Goal: Task Accomplishment & Management: Complete application form

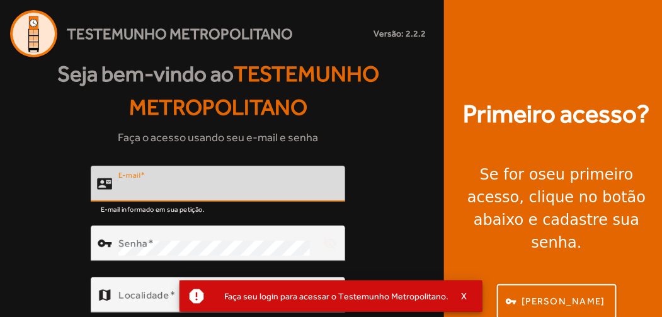
click at [306, 182] on input "E-mail" at bounding box center [226, 188] width 217 height 15
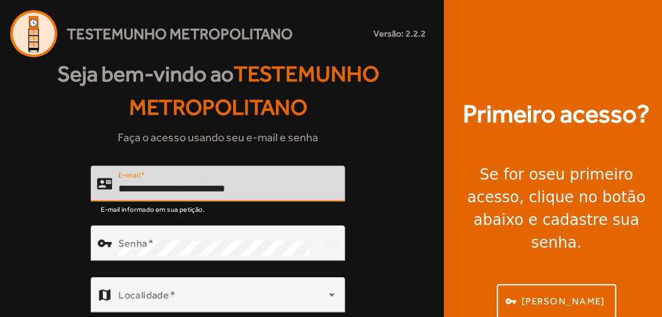
type input "**********"
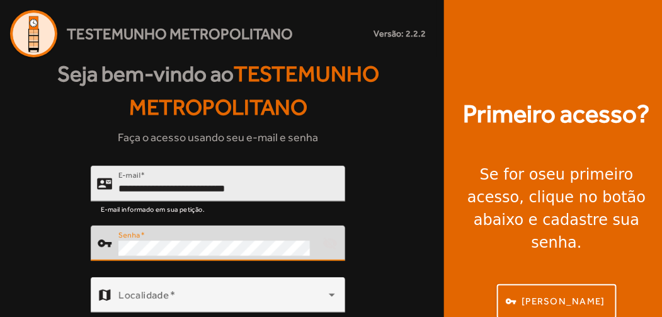
scroll to position [54, 0]
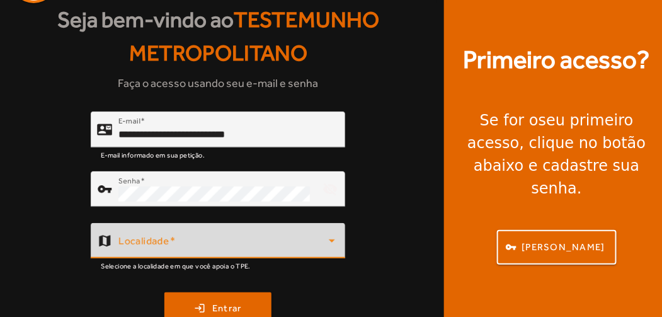
click at [321, 239] on span at bounding box center [223, 245] width 210 height 15
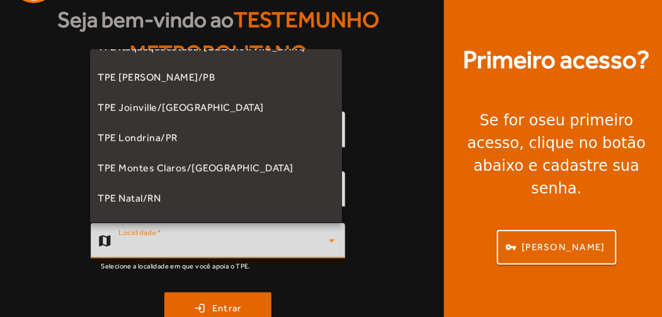
scroll to position [134, 0]
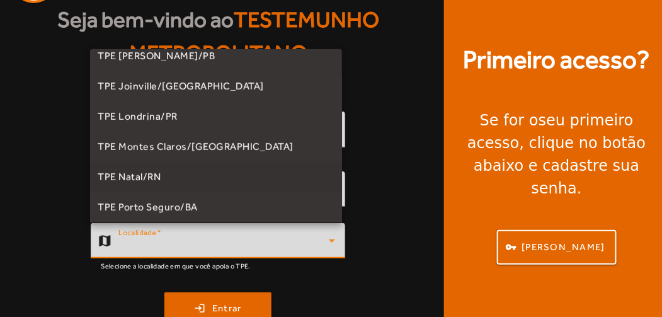
click at [153, 176] on span "TPE Natal/RN" at bounding box center [129, 177] width 63 height 15
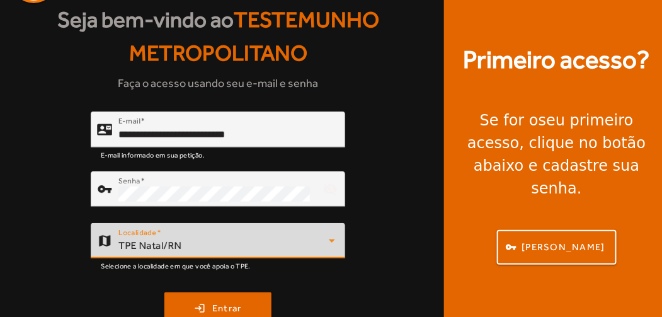
scroll to position [96, 0]
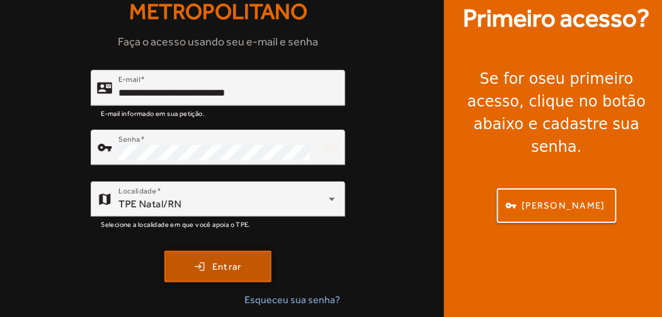
click at [229, 264] on span "Entrar" at bounding box center [227, 267] width 30 height 14
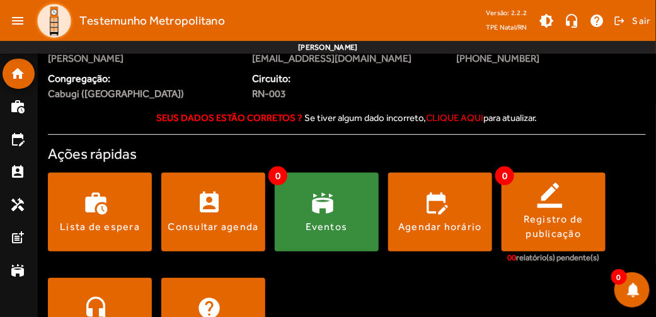
scroll to position [59, 0]
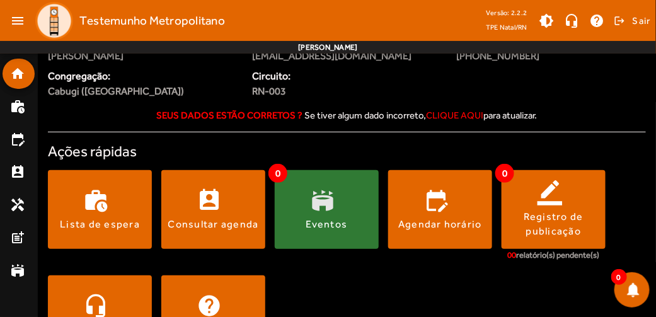
click at [335, 207] on span at bounding box center [327, 209] width 104 height 30
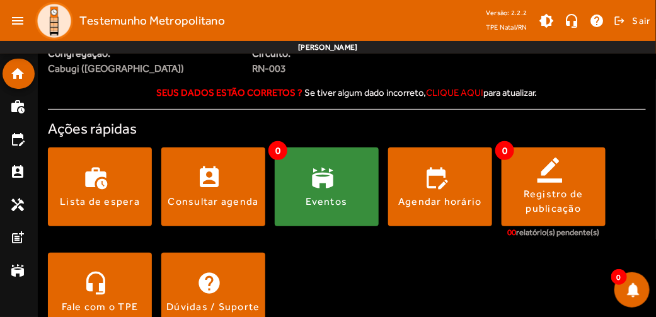
scroll to position [111, 0]
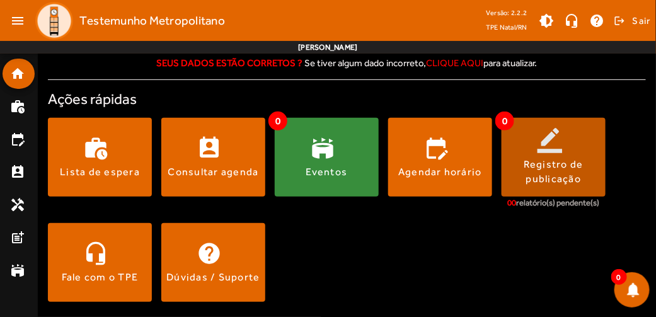
click at [552, 168] on div "Registro de publicação" at bounding box center [554, 172] width 104 height 28
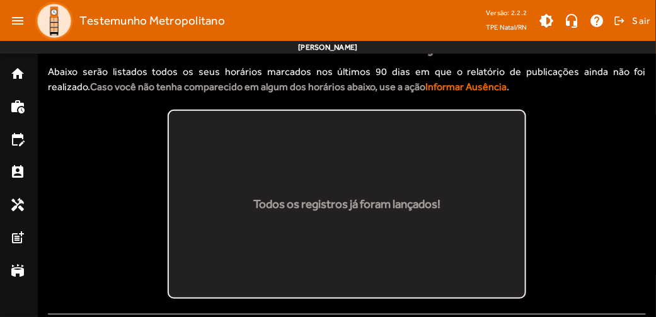
scroll to position [48, 0]
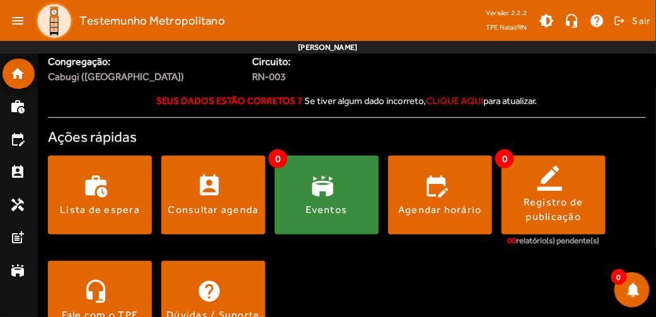
scroll to position [111, 0]
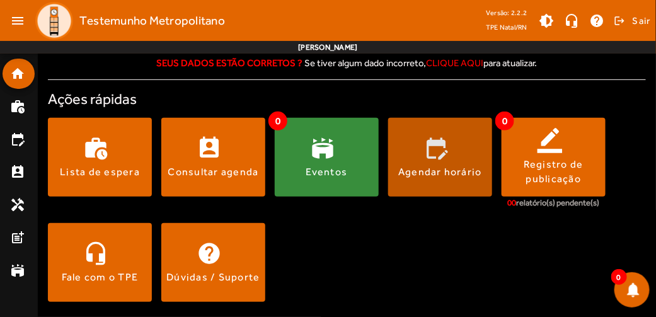
click at [449, 149] on span at bounding box center [440, 157] width 104 height 30
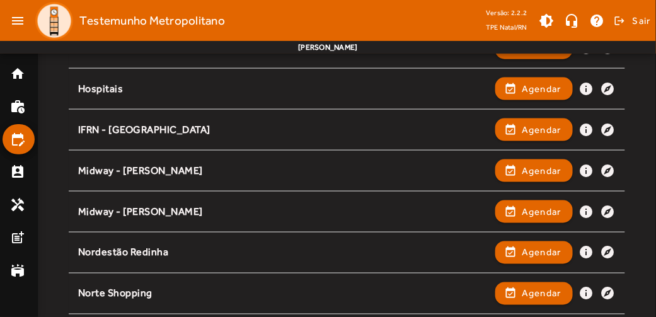
scroll to position [398, 0]
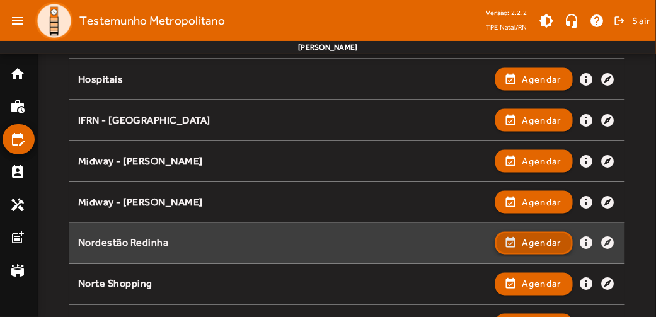
click at [518, 243] on span "button" at bounding box center [534, 243] width 75 height 30
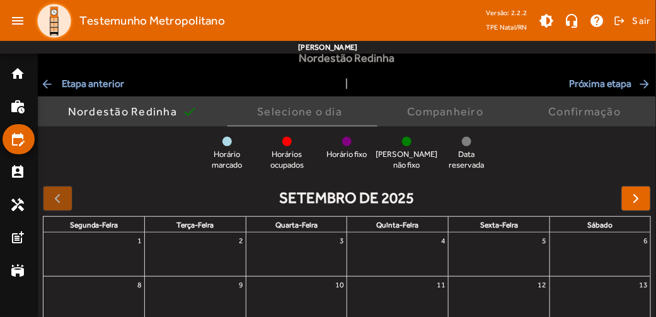
scroll to position [52, 0]
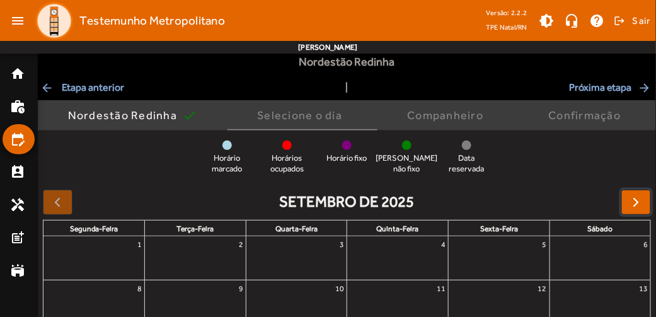
click at [630, 201] on span "button" at bounding box center [636, 202] width 15 height 15
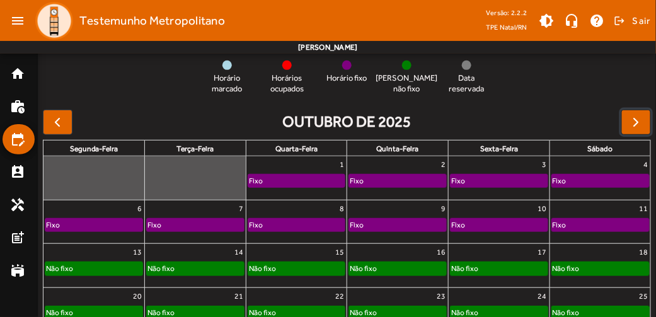
scroll to position [158, 0]
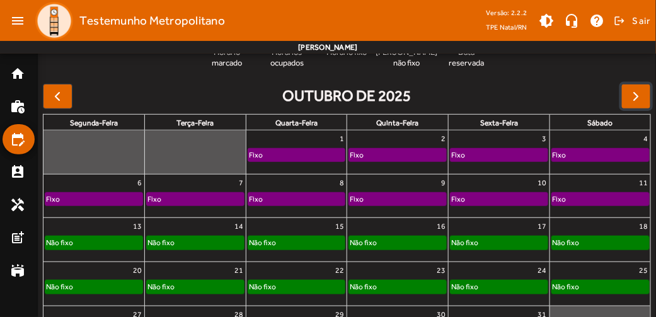
click at [584, 154] on div "Fixo" at bounding box center [600, 155] width 97 height 13
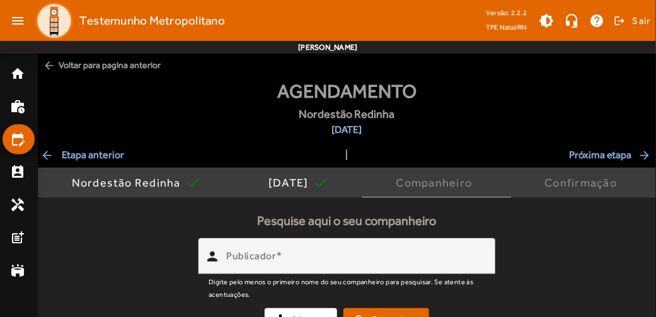
scroll to position [23, 0]
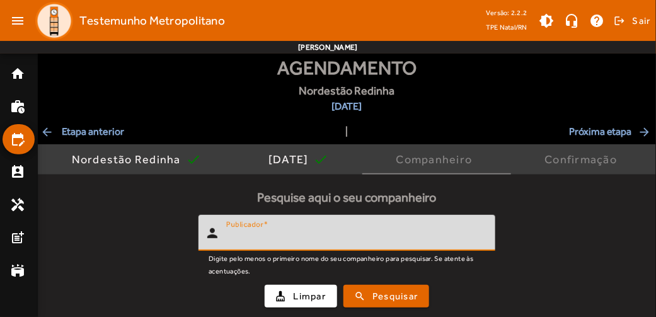
click at [377, 236] on input "Publicador" at bounding box center [355, 238] width 259 height 15
type input "*******"
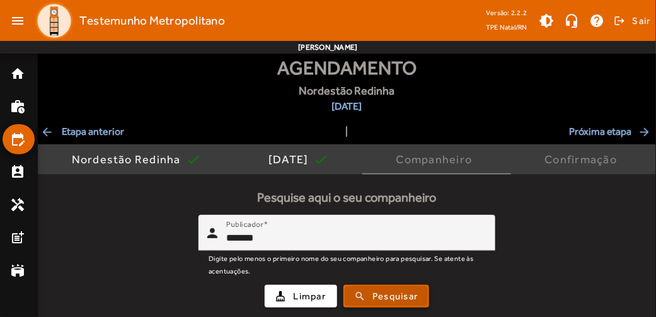
click at [392, 298] on span "Pesquisar" at bounding box center [394, 296] width 45 height 14
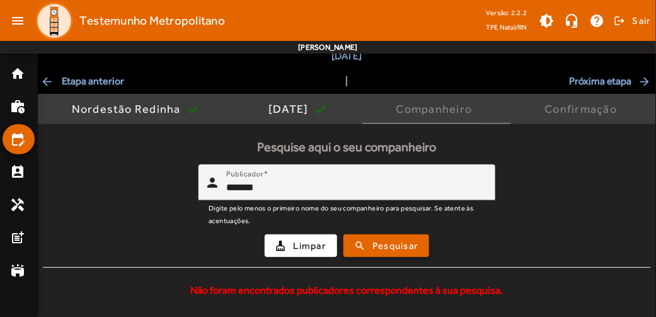
scroll to position [0, 0]
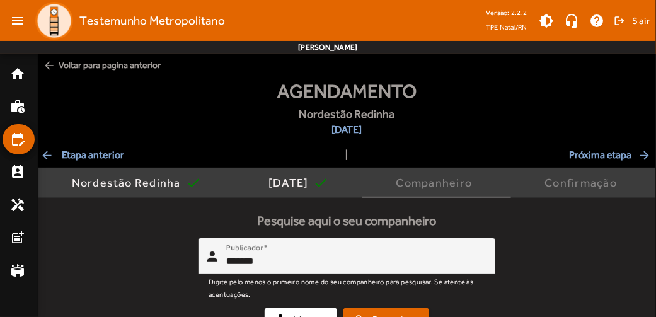
click at [53, 67] on mat-icon "arrow_back" at bounding box center [49, 65] width 13 height 13
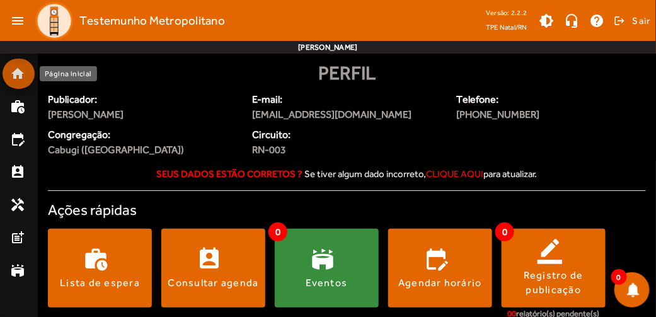
click at [21, 75] on mat-icon "home" at bounding box center [17, 73] width 15 height 15
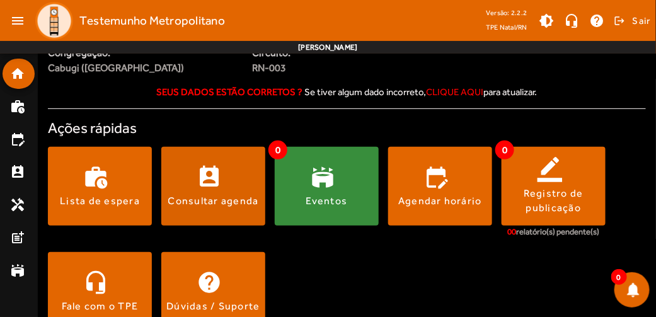
scroll to position [86, 0]
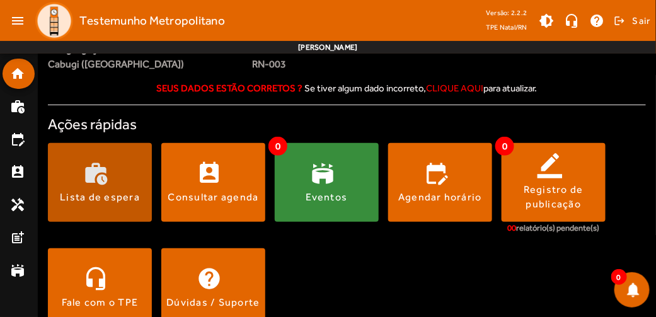
click at [115, 191] on div "Lista de espera" at bounding box center [100, 197] width 80 height 14
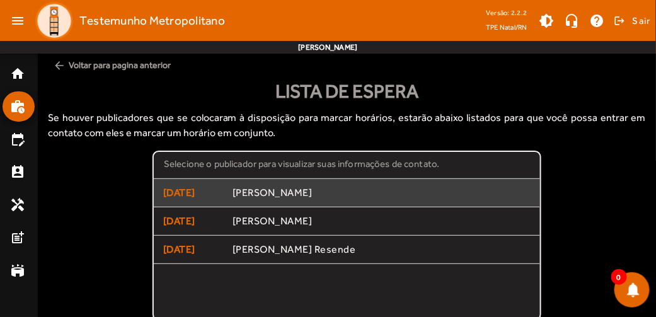
click at [311, 195] on span "[PERSON_NAME]" at bounding box center [382, 193] width 298 height 13
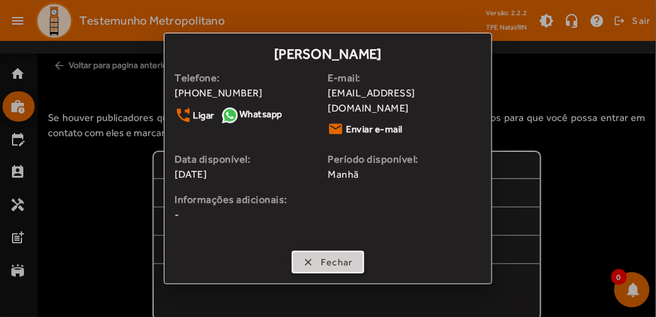
click at [342, 255] on span "Fechar" at bounding box center [337, 262] width 32 height 14
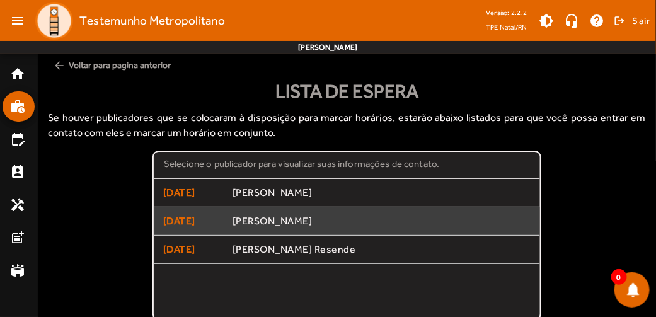
click at [306, 215] on span "[PERSON_NAME]" at bounding box center [382, 221] width 298 height 13
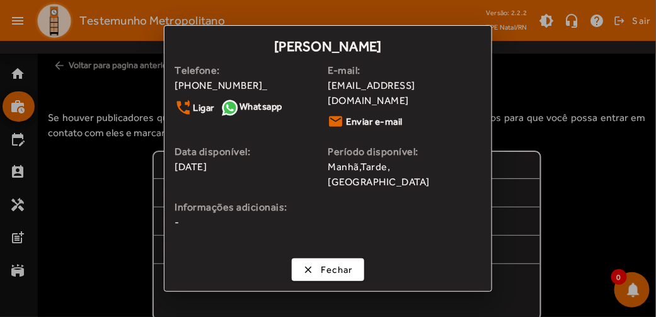
click at [84, 205] on div at bounding box center [328, 158] width 656 height 317
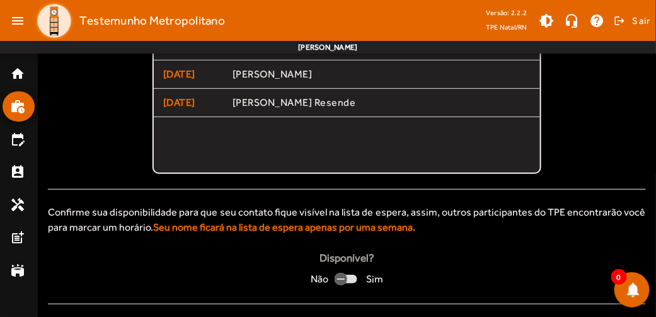
scroll to position [149, 0]
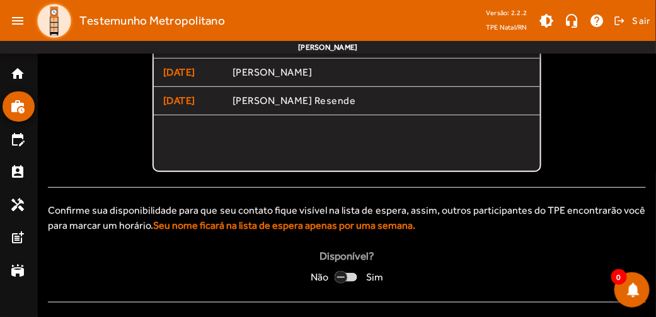
click at [346, 279] on icon "button" at bounding box center [340, 277] width 11 height 11
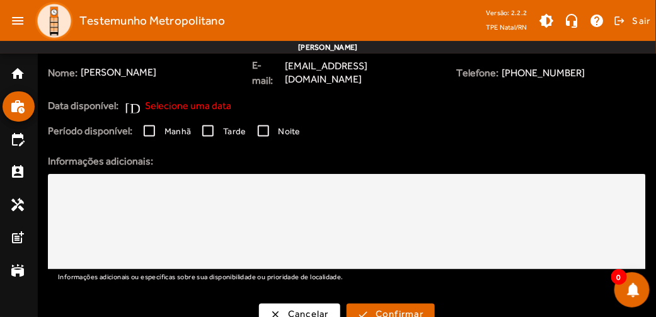
scroll to position [437, 0]
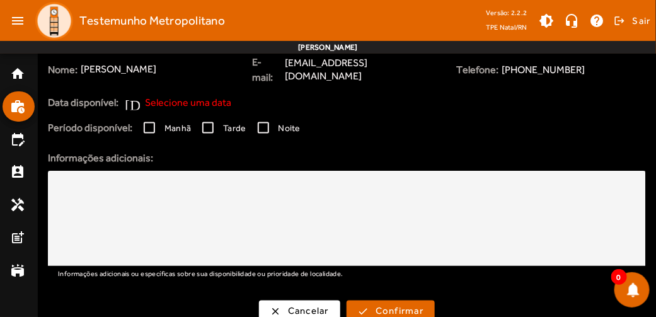
click at [168, 95] on span "Selecione uma data" at bounding box center [188, 102] width 86 height 15
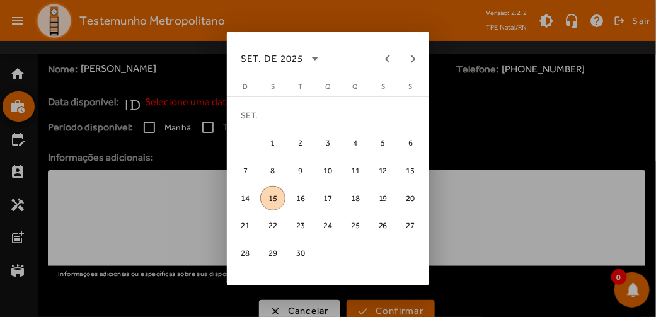
scroll to position [0, 0]
click at [386, 195] on span "19" at bounding box center [383, 198] width 25 height 25
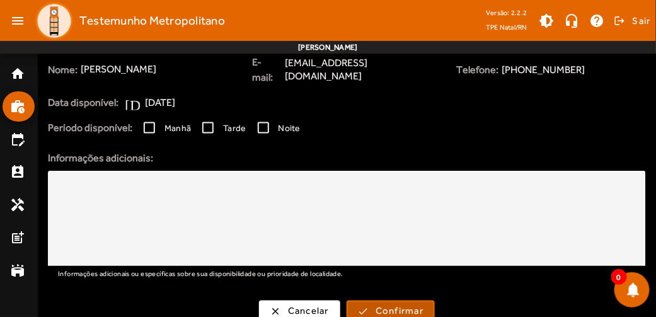
click at [393, 304] on span "Confirmar" at bounding box center [400, 311] width 48 height 14
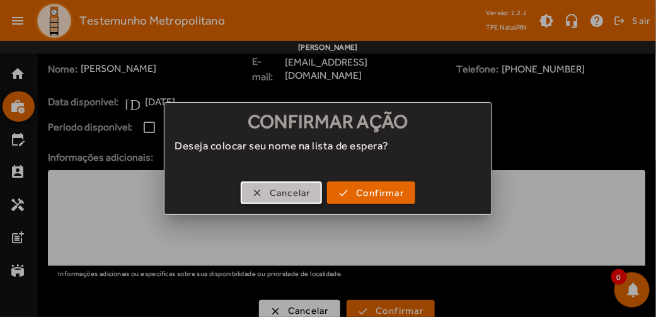
click at [304, 184] on span "button" at bounding box center [281, 193] width 79 height 30
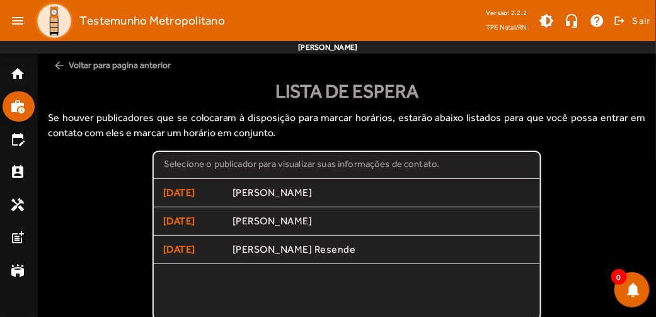
scroll to position [437, 0]
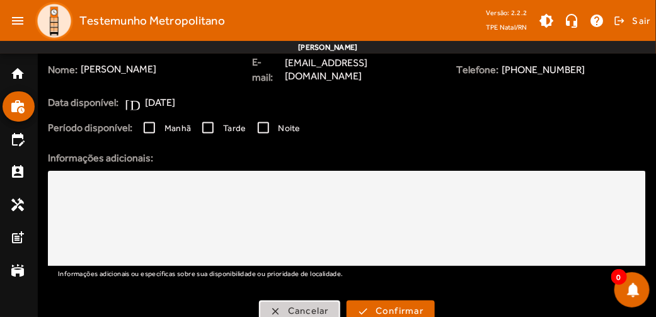
click at [309, 304] on span "Cancelar" at bounding box center [308, 311] width 41 height 14
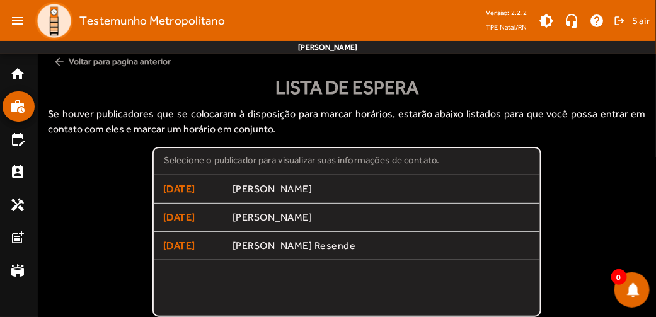
scroll to position [0, 0]
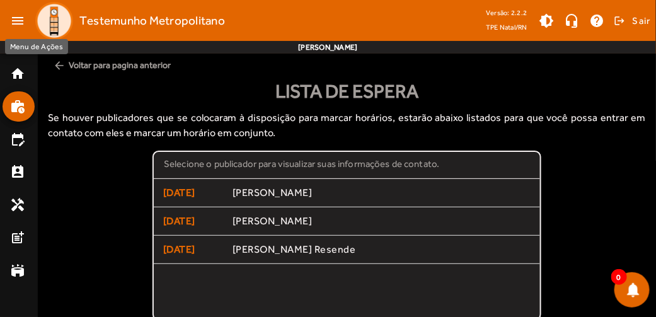
click at [18, 20] on mat-icon "menu" at bounding box center [17, 20] width 25 height 25
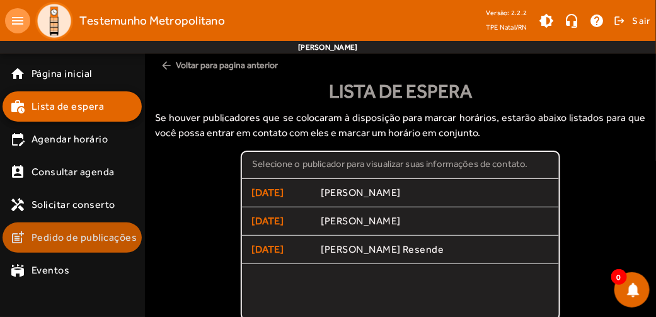
click at [88, 245] on mat-list-item "post_add Pedido de publicações" at bounding box center [72, 237] width 139 height 30
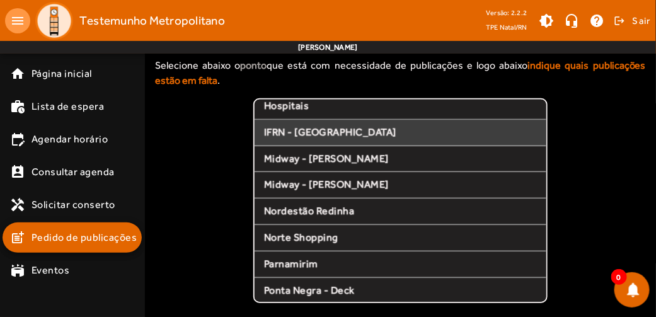
scroll to position [233, 0]
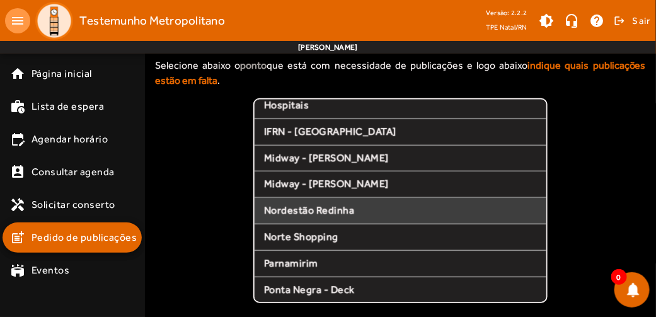
click at [314, 213] on span "Nordestão Redinha" at bounding box center [400, 210] width 273 height 13
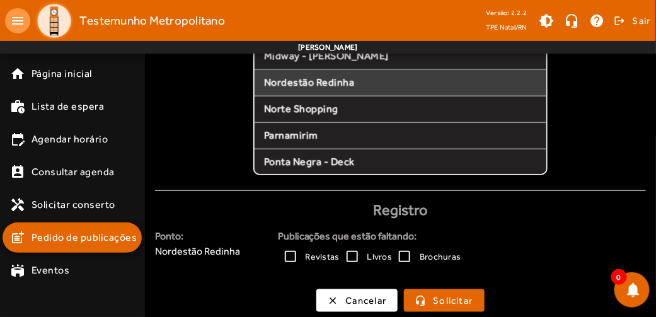
scroll to position [190, 0]
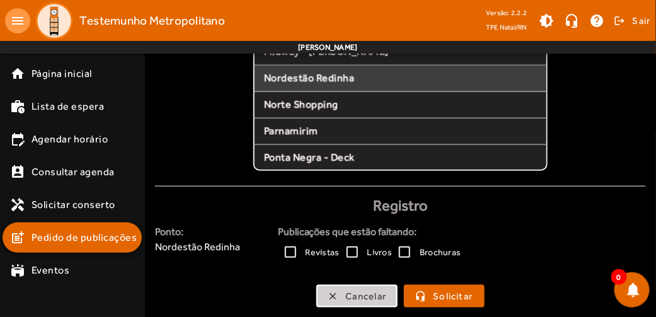
click at [348, 294] on span "Cancelar" at bounding box center [365, 296] width 41 height 14
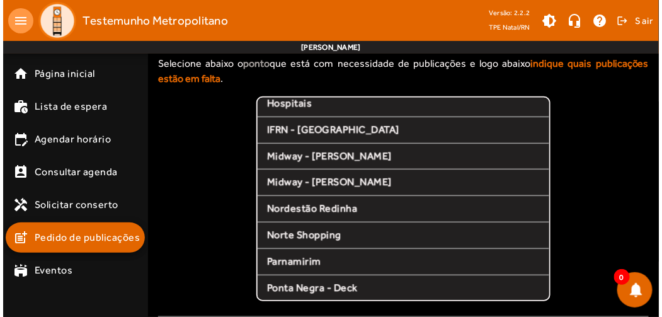
scroll to position [0, 0]
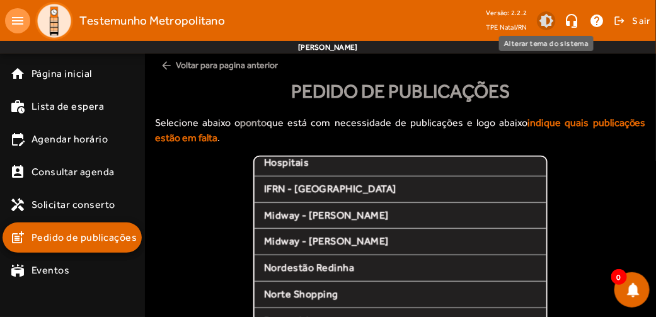
click at [550, 18] on span at bounding box center [546, 21] width 30 height 30
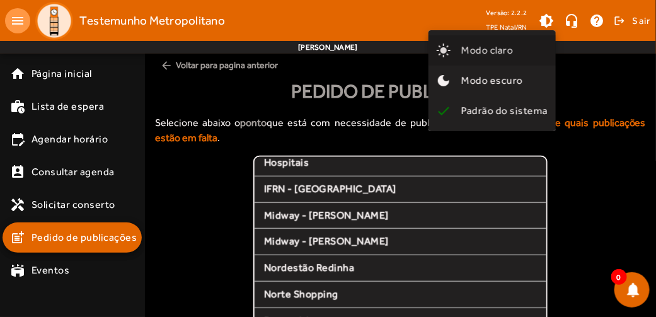
click at [513, 47] on span "Modo claro" at bounding box center [487, 50] width 52 height 12
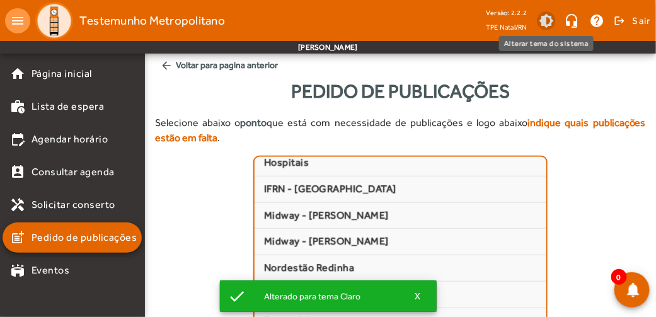
click at [544, 19] on span at bounding box center [546, 21] width 30 height 30
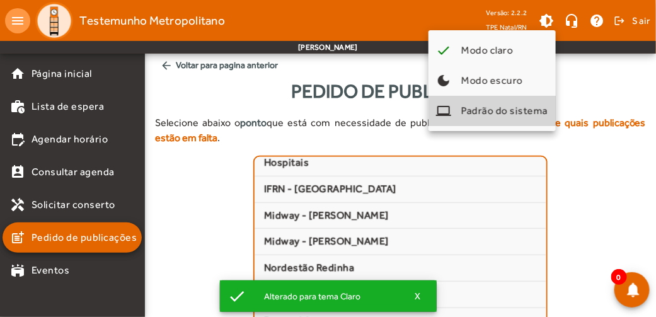
click at [497, 107] on span "Padrão do sistema" at bounding box center [504, 111] width 87 height 12
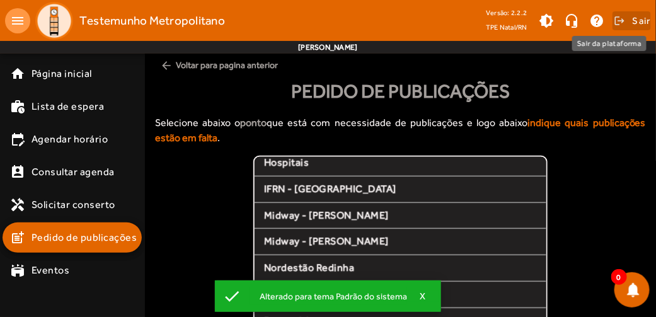
click at [640, 16] on span "Sair" at bounding box center [642, 21] width 18 height 20
